Goal: Task Accomplishment & Management: Complete application form

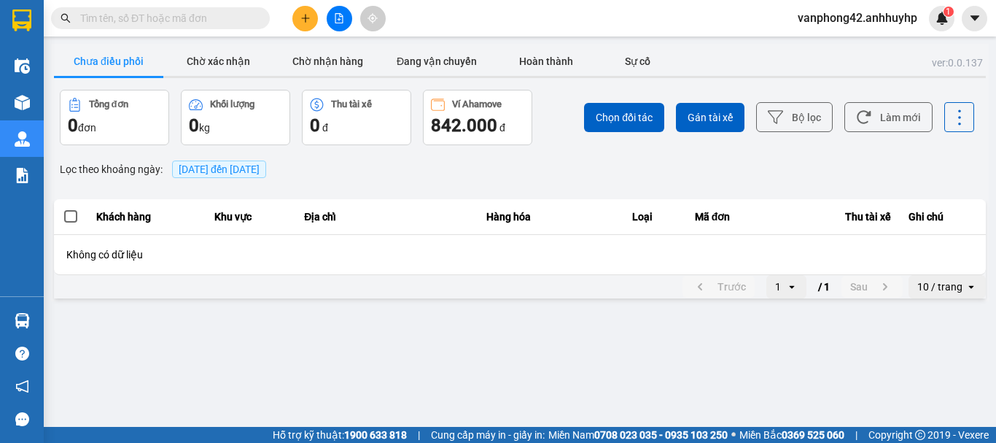
click at [305, 24] on button at bounding box center [306, 19] width 26 height 26
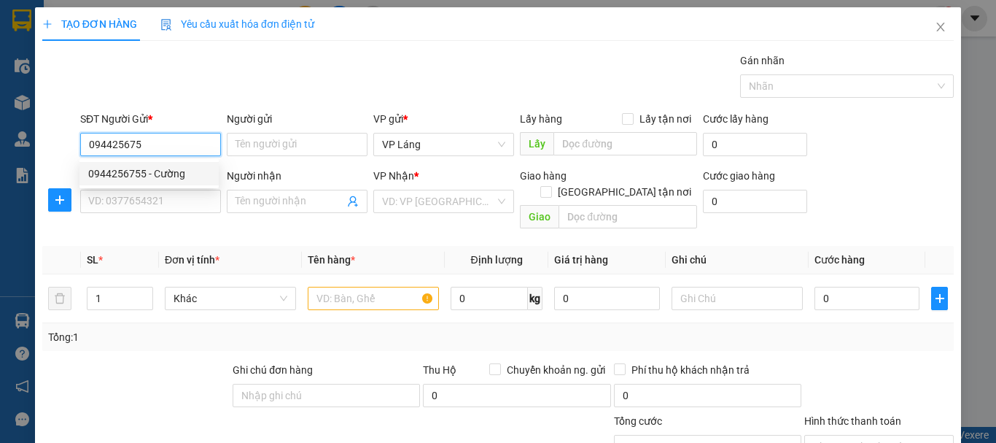
click at [150, 178] on div "0944256755 - Cường" at bounding box center [149, 174] width 122 height 16
type input "0944256755"
type input "Cường"
type input "0944256755"
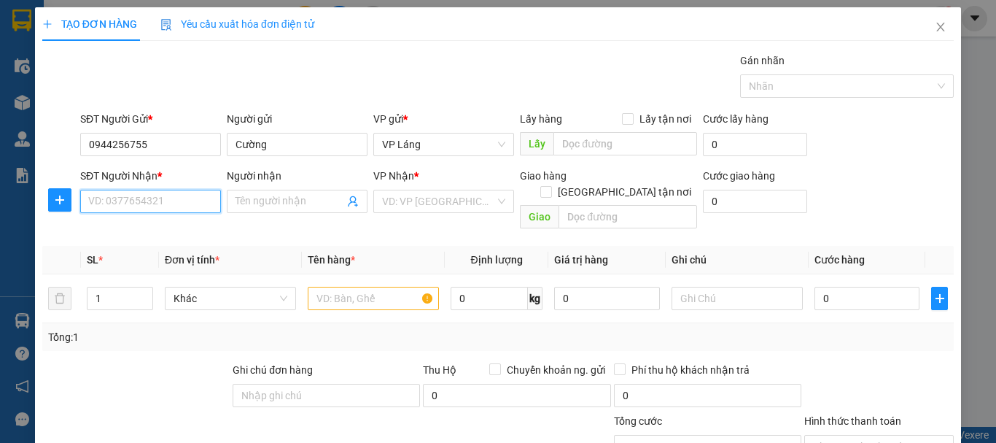
click at [168, 203] on input "SĐT Người Nhận *" at bounding box center [150, 201] width 141 height 23
type input "0916552468"
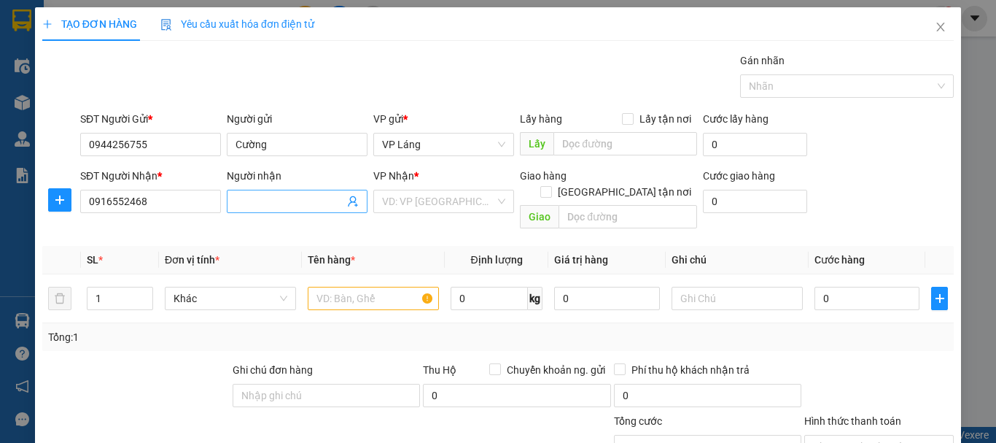
click at [256, 206] on input "Người nhận" at bounding box center [290, 201] width 109 height 16
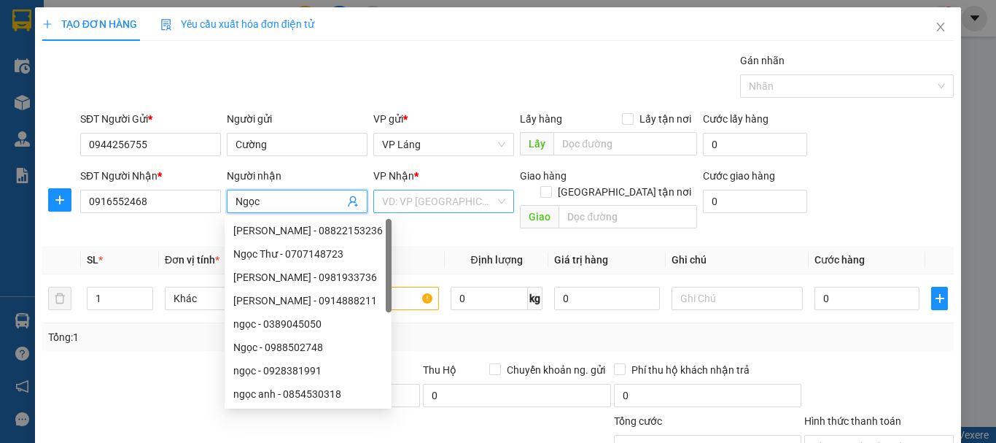
type input "Ngọc"
click at [447, 207] on input "search" at bounding box center [438, 201] width 113 height 22
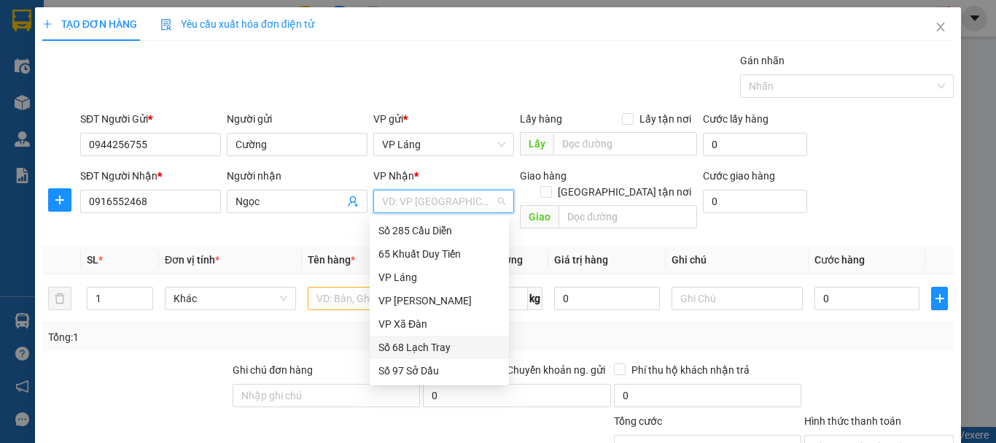
click at [438, 345] on div "Số 68 Lạch Tray" at bounding box center [440, 347] width 122 height 16
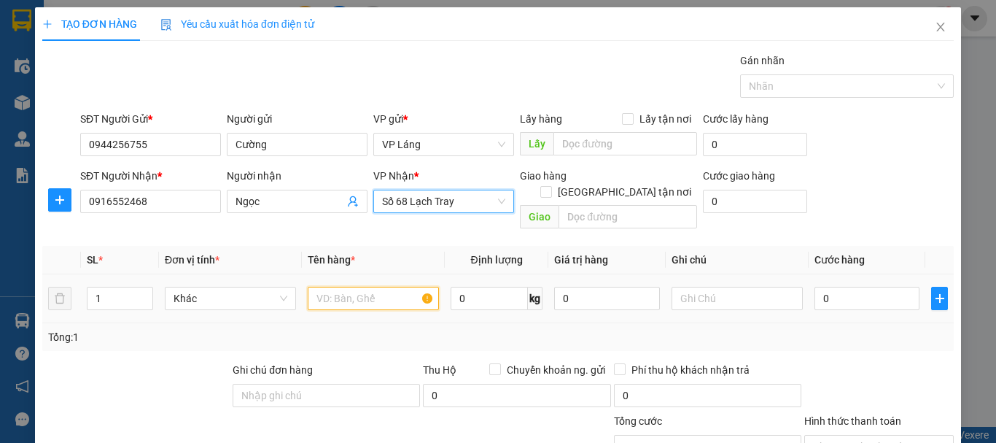
click at [379, 287] on input "text" at bounding box center [373, 298] width 131 height 23
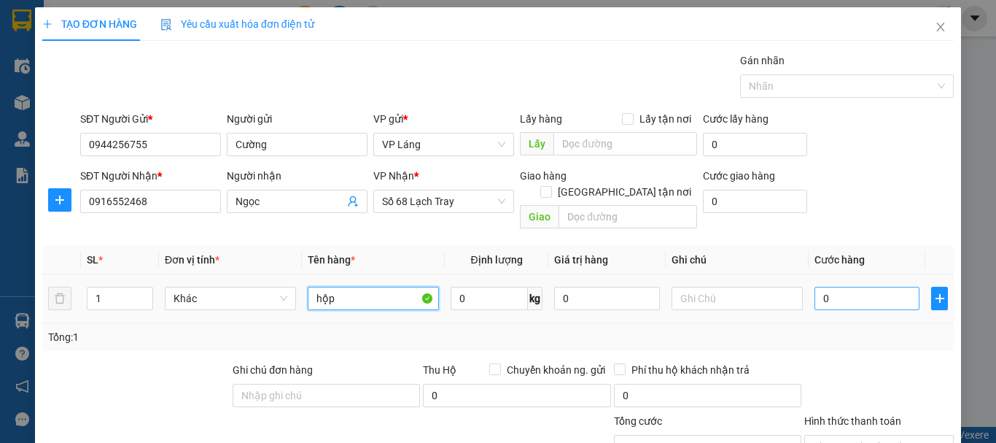
type input "hộp"
click at [824, 288] on input "0" at bounding box center [867, 298] width 105 height 23
type input "4"
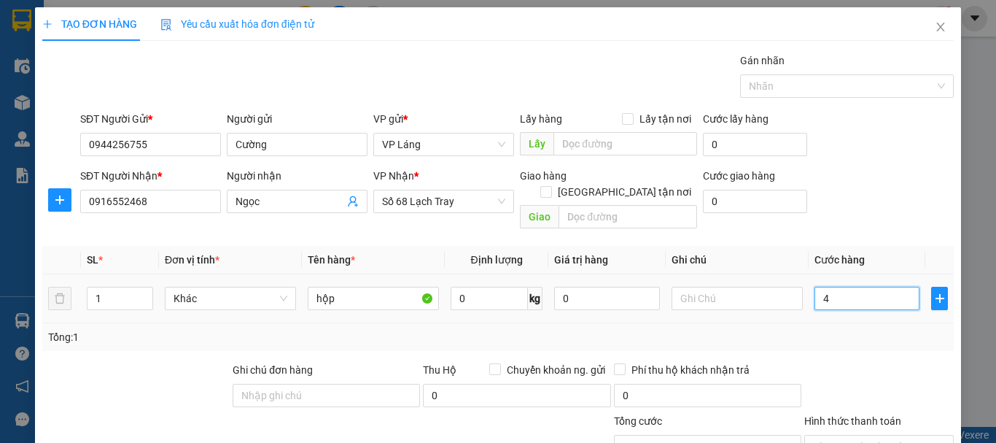
type input "40"
type input "400"
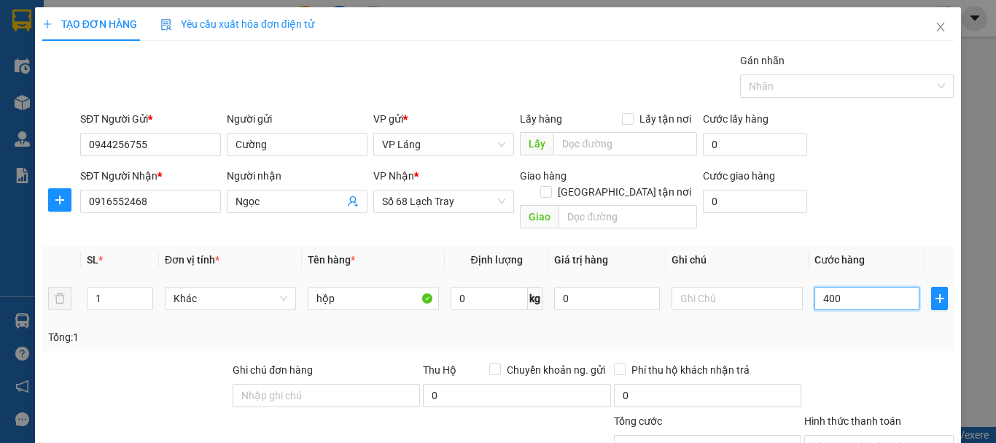
type input "400"
type input "4.000"
type input "40.000"
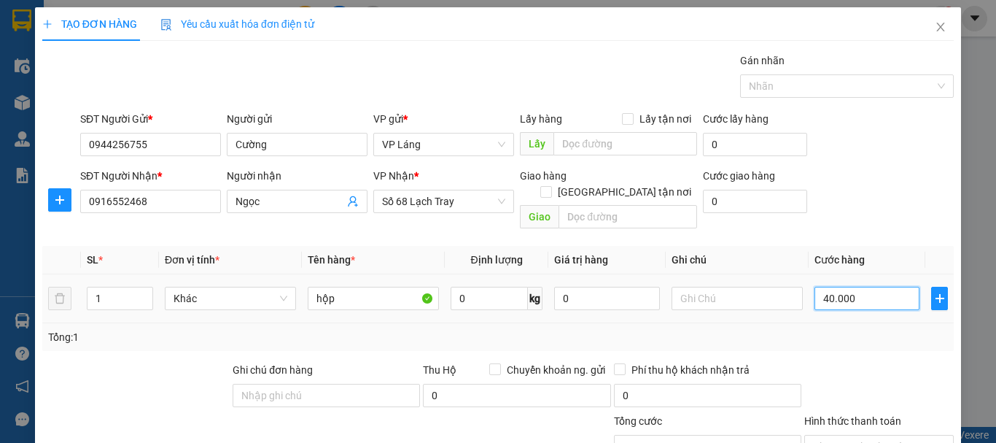
type input "40.000"
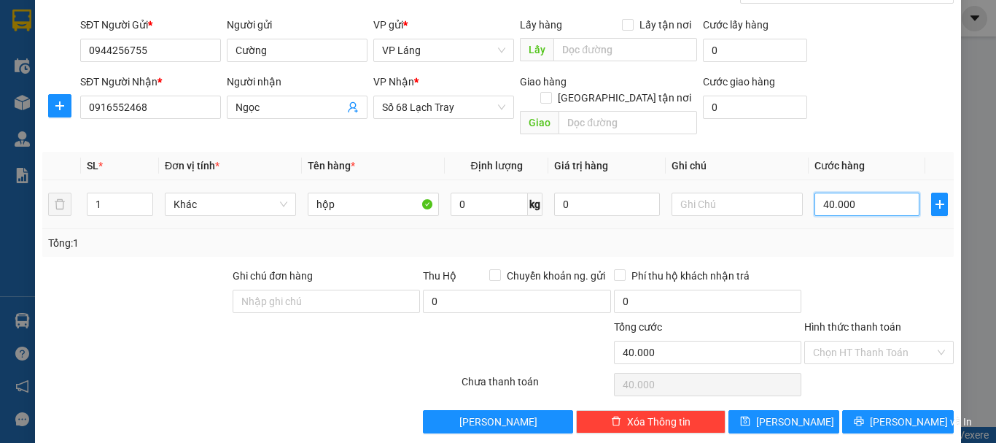
scroll to position [97, 0]
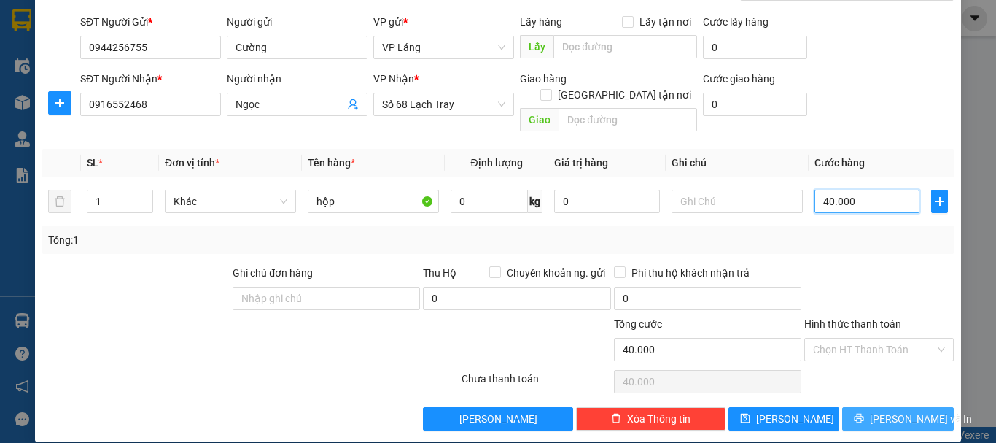
type input "40.000"
click at [885, 411] on span "[PERSON_NAME] và In" at bounding box center [921, 419] width 102 height 16
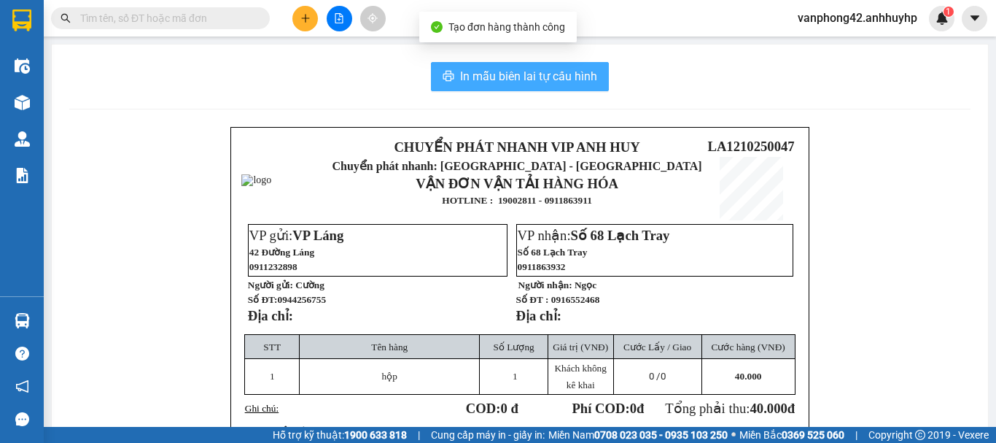
click at [527, 77] on span "In mẫu biên lai tự cấu hình" at bounding box center [528, 76] width 137 height 18
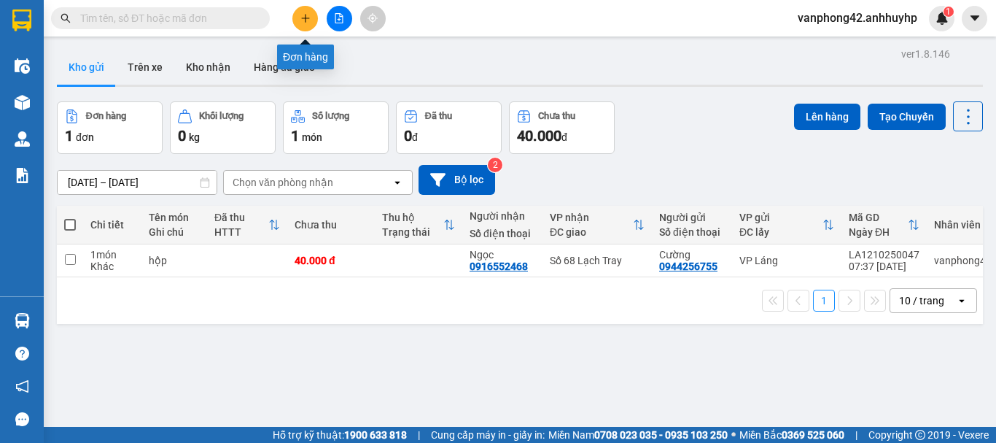
click at [310, 19] on icon "plus" at bounding box center [306, 18] width 10 height 10
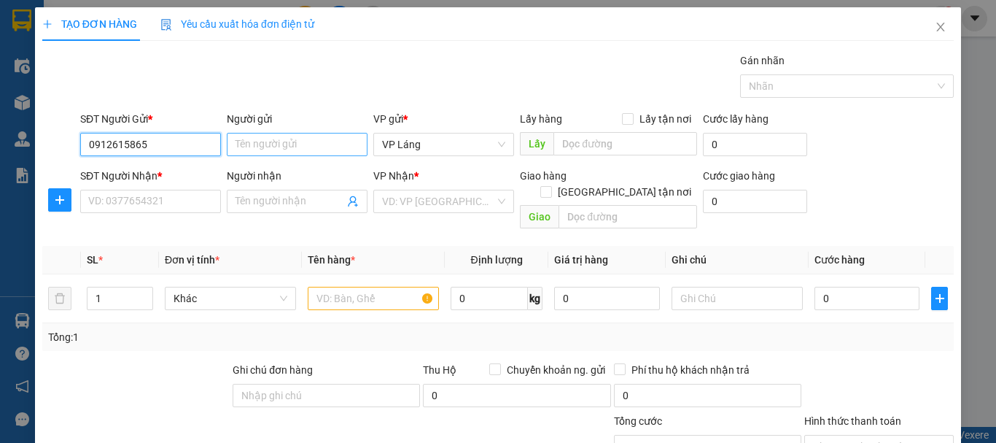
type input "0912615865"
click at [266, 136] on input "Người gửi" at bounding box center [297, 144] width 141 height 23
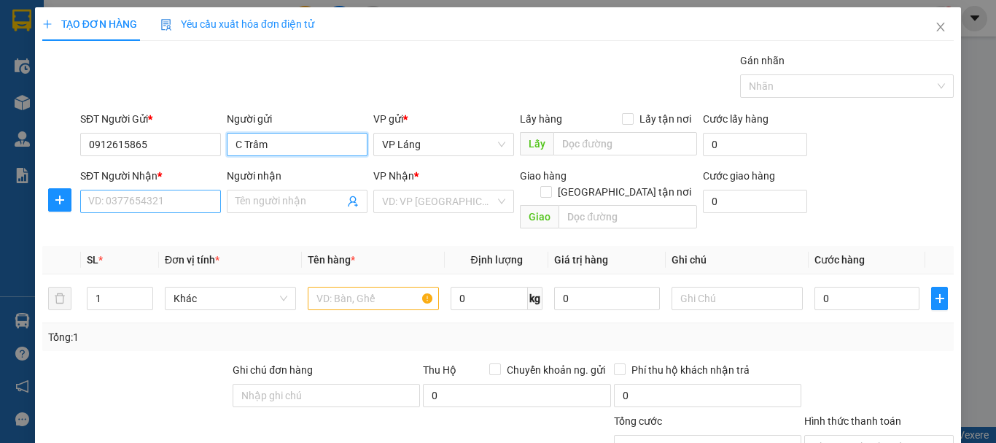
type input "C Trâm"
click at [167, 205] on input "SĐT Người Nhận *" at bounding box center [150, 201] width 141 height 23
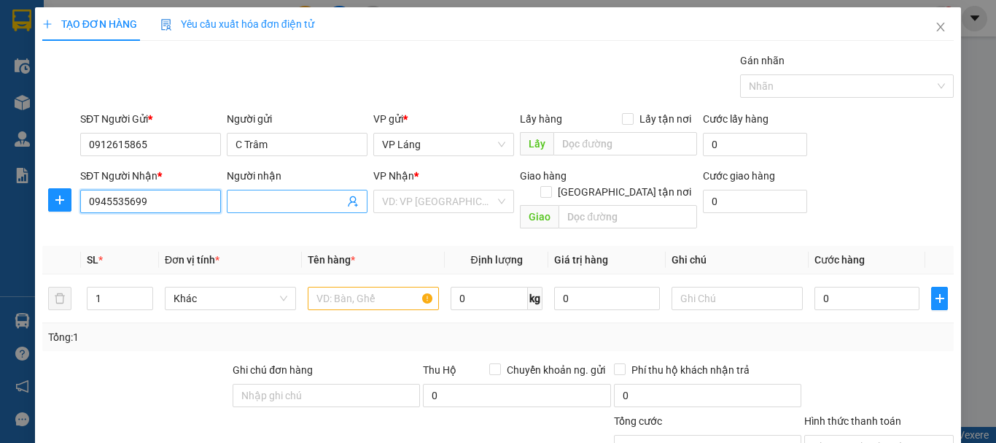
type input "0945535699"
click at [266, 195] on input "Người nhận" at bounding box center [290, 201] width 109 height 16
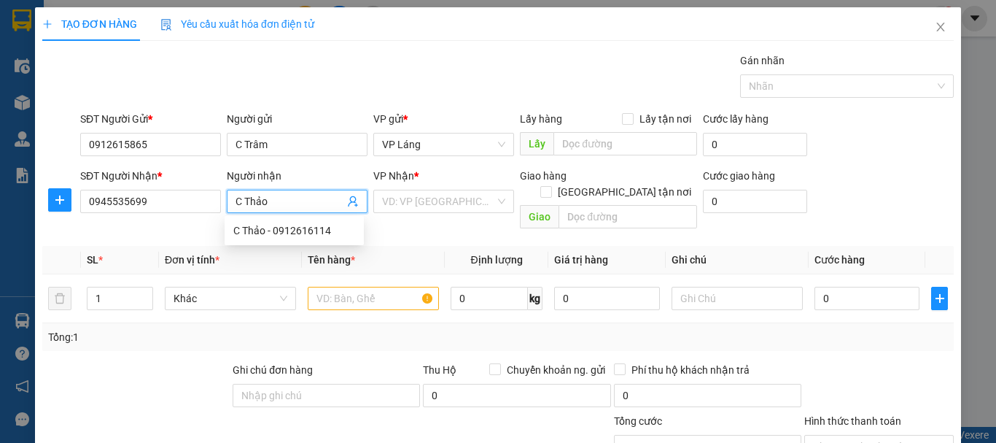
click at [242, 198] on input "C Thảo" at bounding box center [290, 201] width 109 height 16
type input "Thảo"
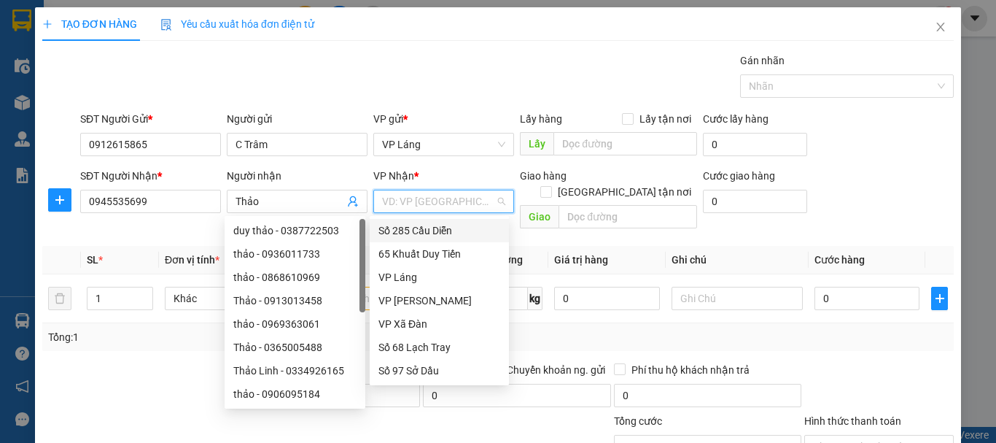
click at [429, 198] on input "search" at bounding box center [438, 201] width 113 height 22
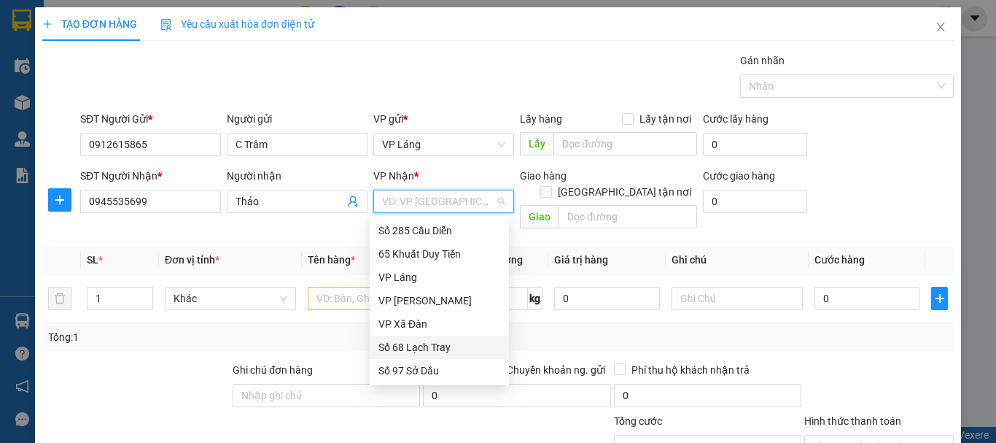
click at [422, 345] on div "Số 68 Lạch Tray" at bounding box center [440, 347] width 122 height 16
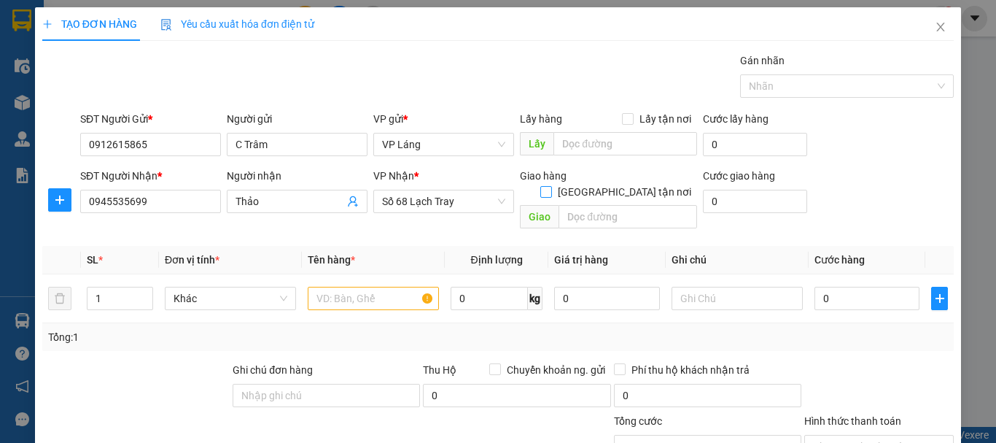
click at [551, 186] on input "[GEOGRAPHIC_DATA] tận nơi" at bounding box center [546, 191] width 10 height 10
checkbox input "true"
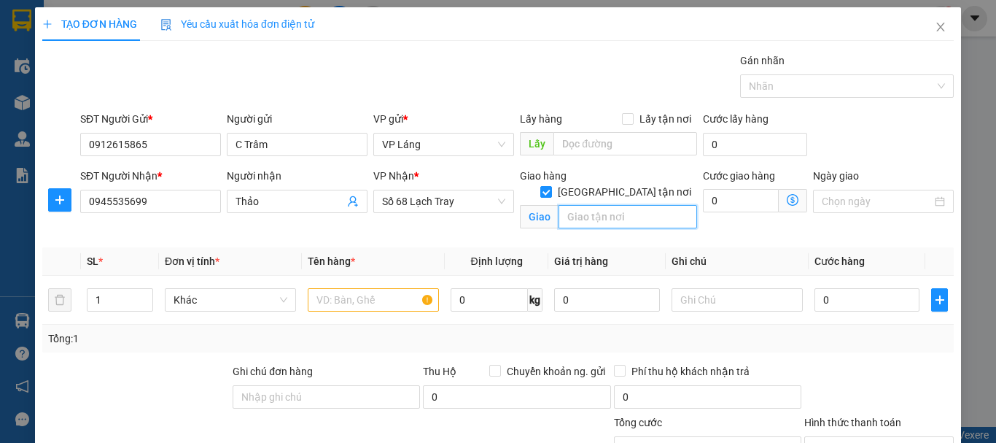
click at [656, 205] on input "text" at bounding box center [628, 216] width 139 height 23
type input "312 hoàng minh thảo"
click at [787, 200] on icon "dollar-circle" at bounding box center [793, 200] width 12 height 12
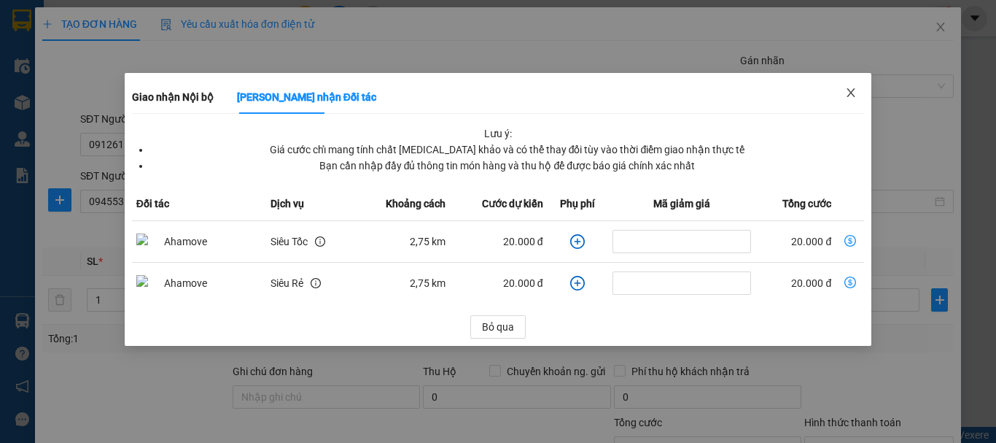
click at [846, 92] on icon "close" at bounding box center [851, 93] width 12 height 12
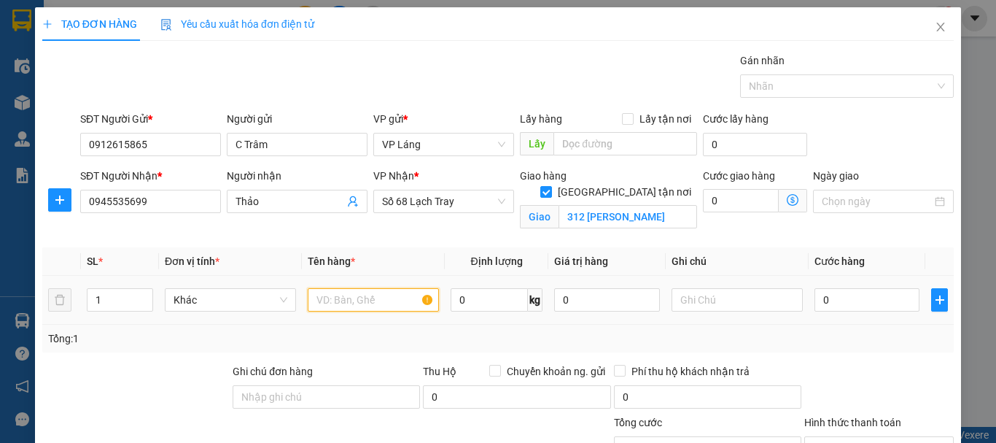
click at [379, 290] on input "text" at bounding box center [373, 299] width 131 height 23
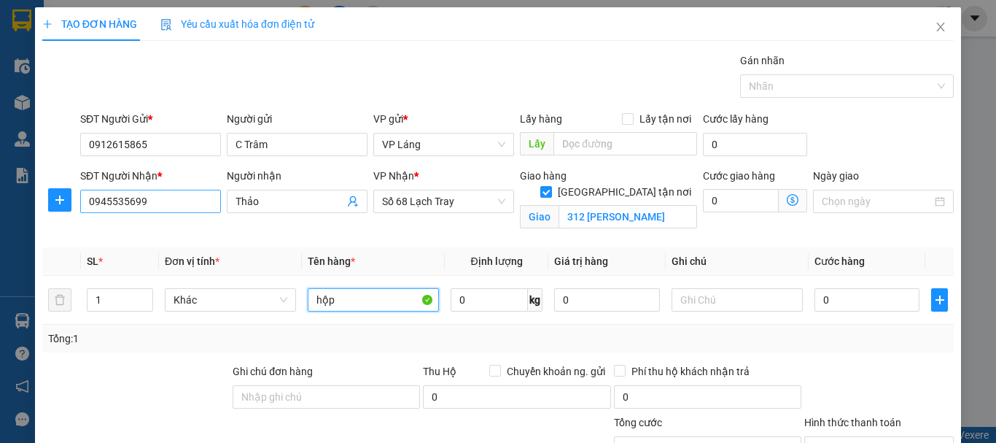
type input "hộp"
click at [158, 201] on input "0945535699" at bounding box center [150, 201] width 141 height 23
type input "0"
type input "0986191339"
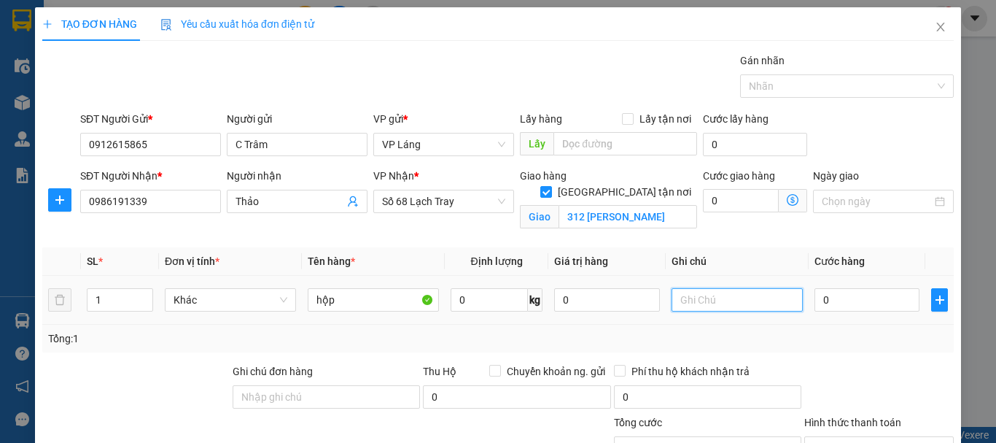
click at [718, 294] on input "text" at bounding box center [737, 299] width 131 height 23
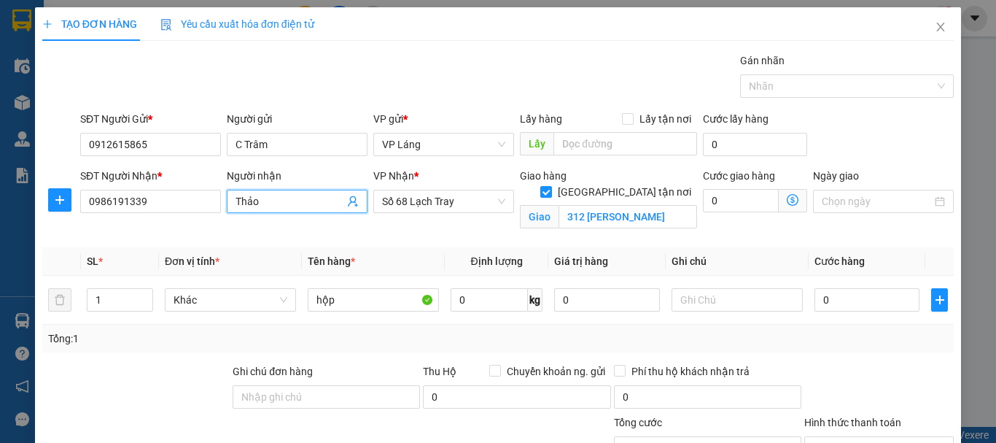
click at [285, 197] on input "Thảo" at bounding box center [290, 201] width 109 height 16
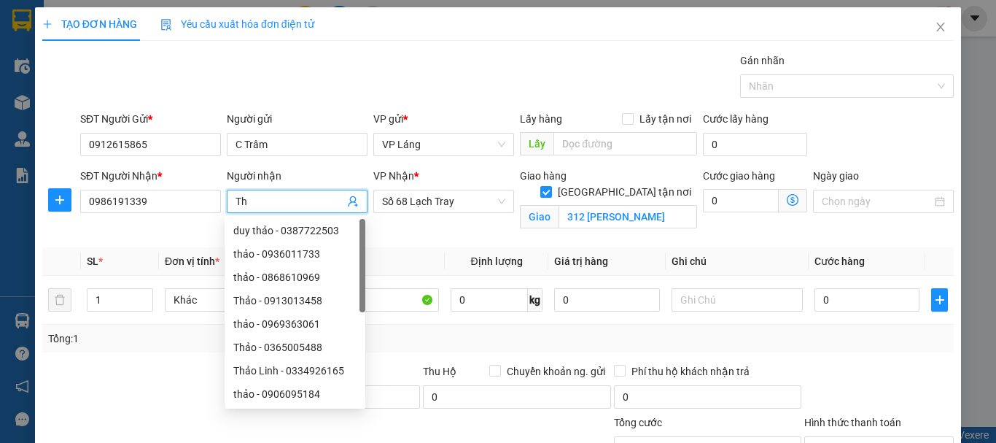
type input "T"
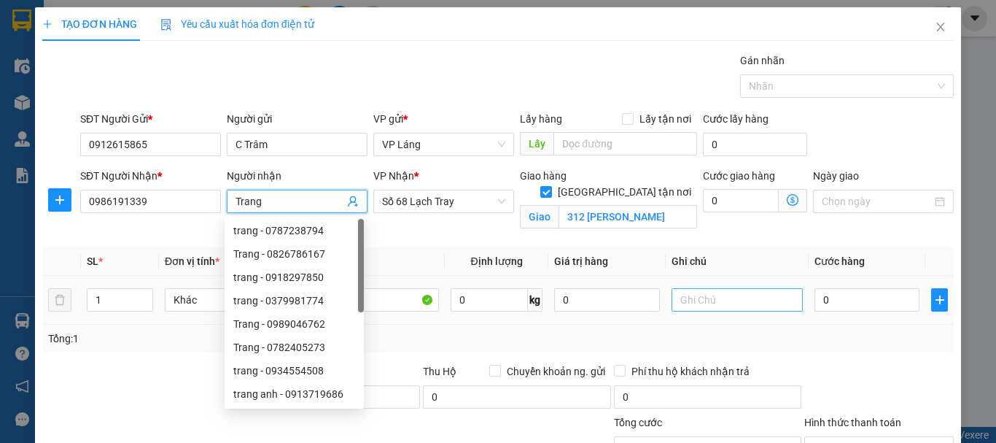
type input "Trang"
click at [731, 290] on input "text" at bounding box center [737, 299] width 131 height 23
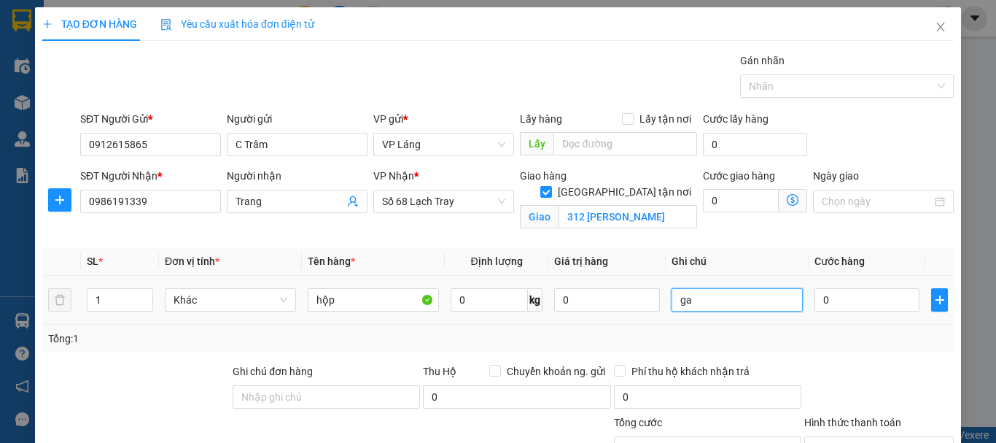
type input "g"
click at [696, 298] on input "hoặc 0945535699" at bounding box center [737, 299] width 131 height 23
type input "hoặc 0945535699"
click at [850, 307] on input "0" at bounding box center [867, 299] width 105 height 23
type input "6"
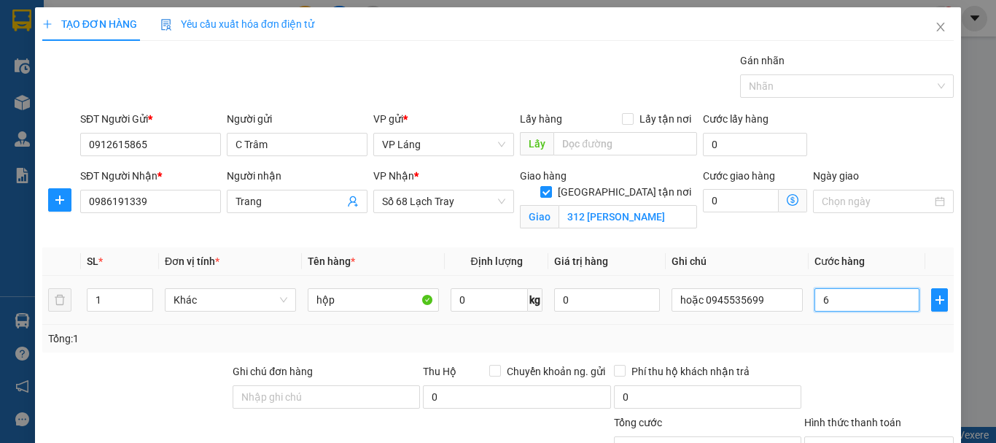
type input "6"
type input "60"
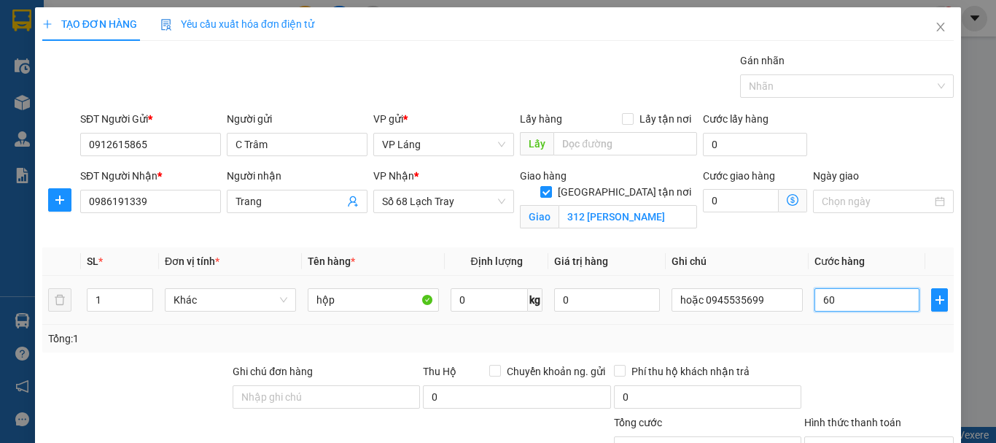
type input "600"
type input "6.000"
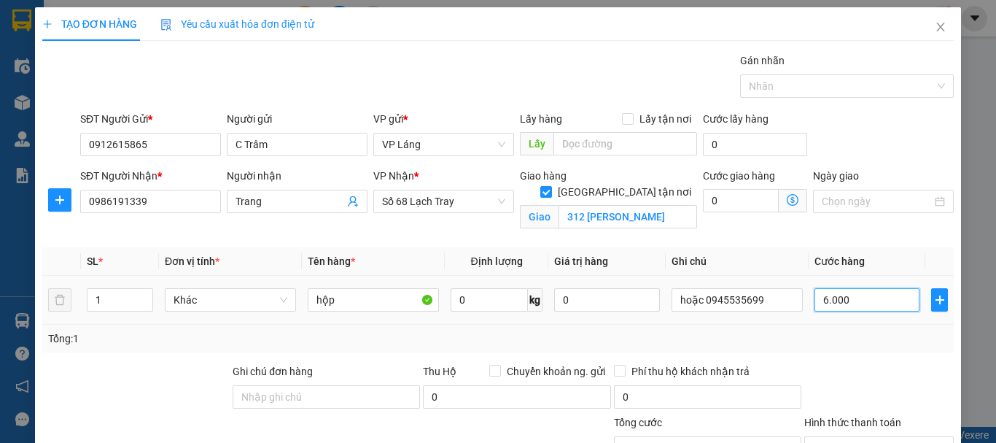
type input "6.000"
type input "60.000"
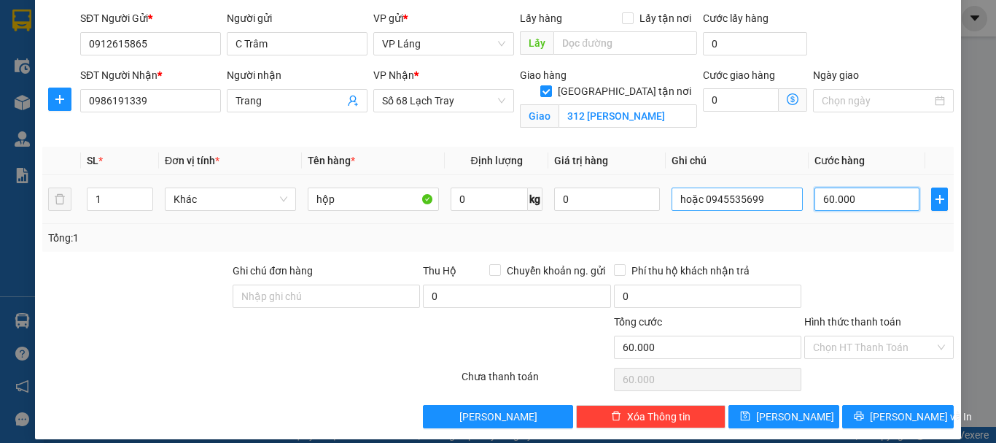
scroll to position [115, 0]
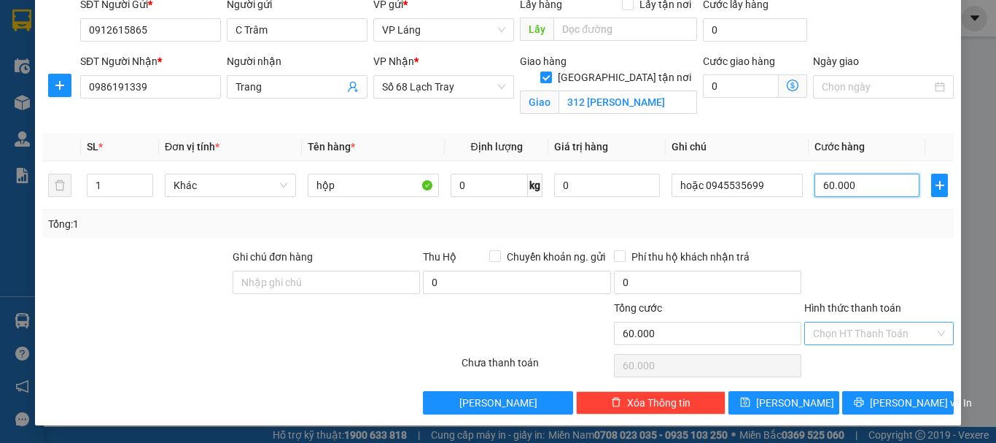
type input "60.000"
click at [886, 330] on input "Hình thức thanh toán" at bounding box center [874, 333] width 122 height 22
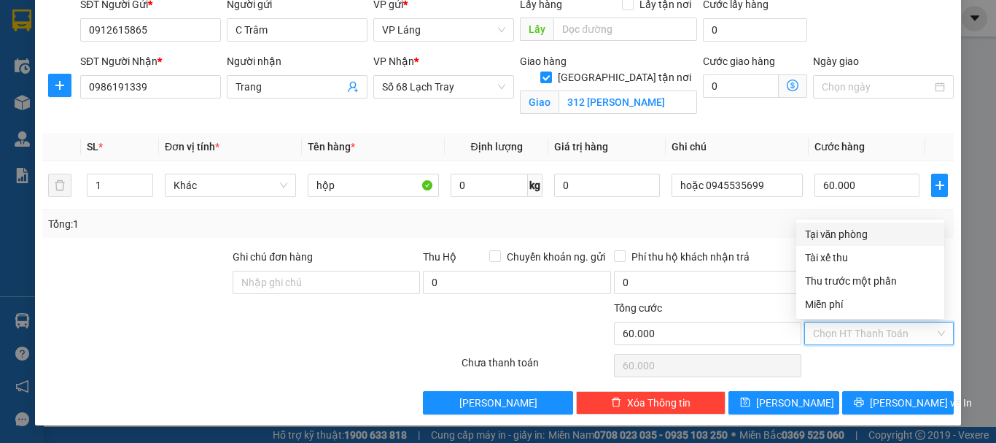
click at [849, 236] on div "Tại văn phòng" at bounding box center [870, 234] width 131 height 16
type input "0"
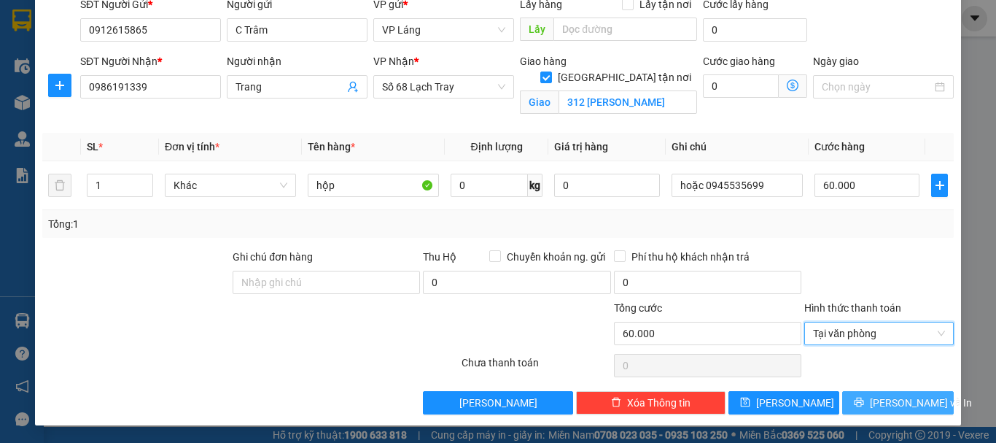
click at [859, 395] on button "[PERSON_NAME] và In" at bounding box center [898, 402] width 112 height 23
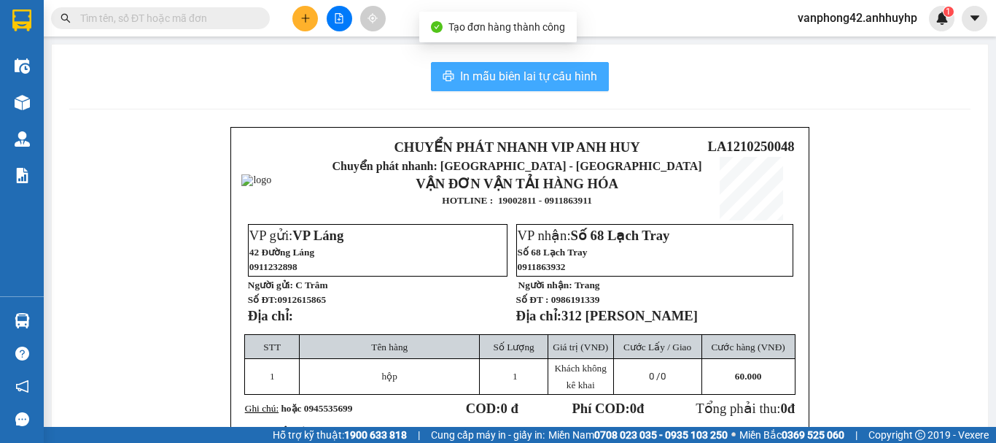
click at [534, 74] on span "In mẫu biên lai tự cấu hình" at bounding box center [528, 76] width 137 height 18
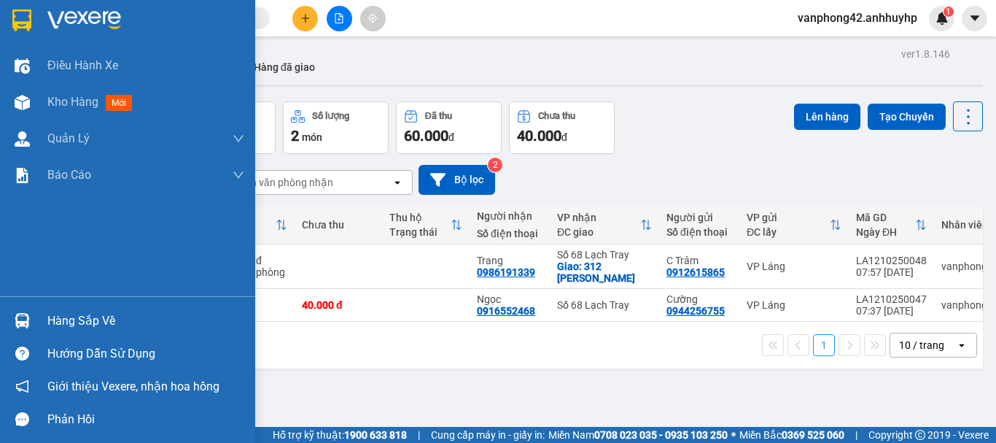
click at [18, 308] on div at bounding box center [22, 321] width 26 height 26
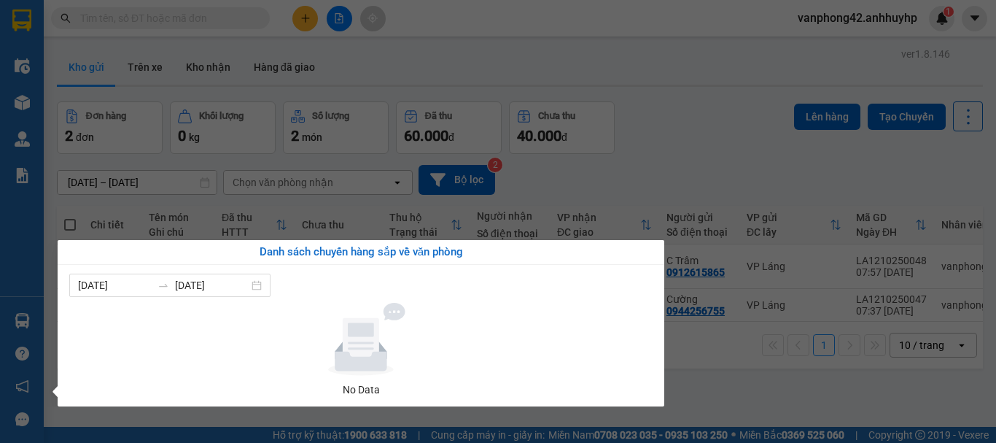
click at [691, 372] on section "Kết quả tìm kiếm ( 0 ) Bộ lọc No Data vanphong42.anhhuyhp 1 Điều hành xe Kho hà…" at bounding box center [498, 221] width 996 height 443
